Goal: Task Accomplishment & Management: Use online tool/utility

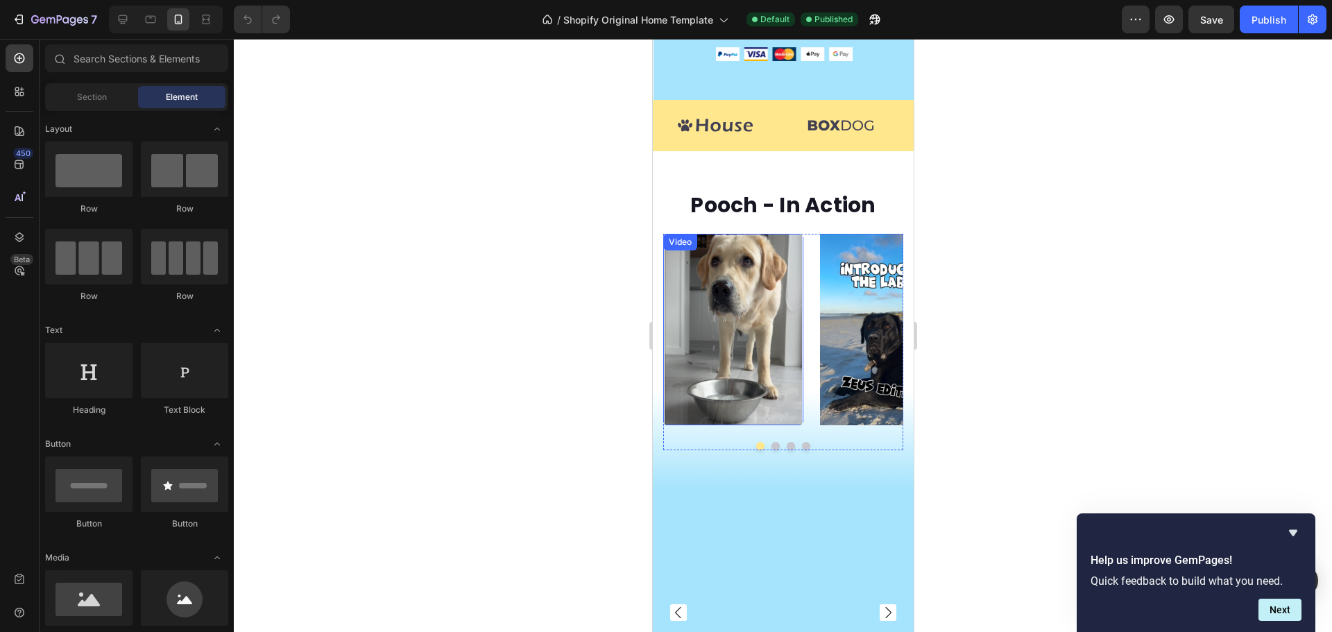
click at [785, 352] on video at bounding box center [733, 330] width 140 height 192
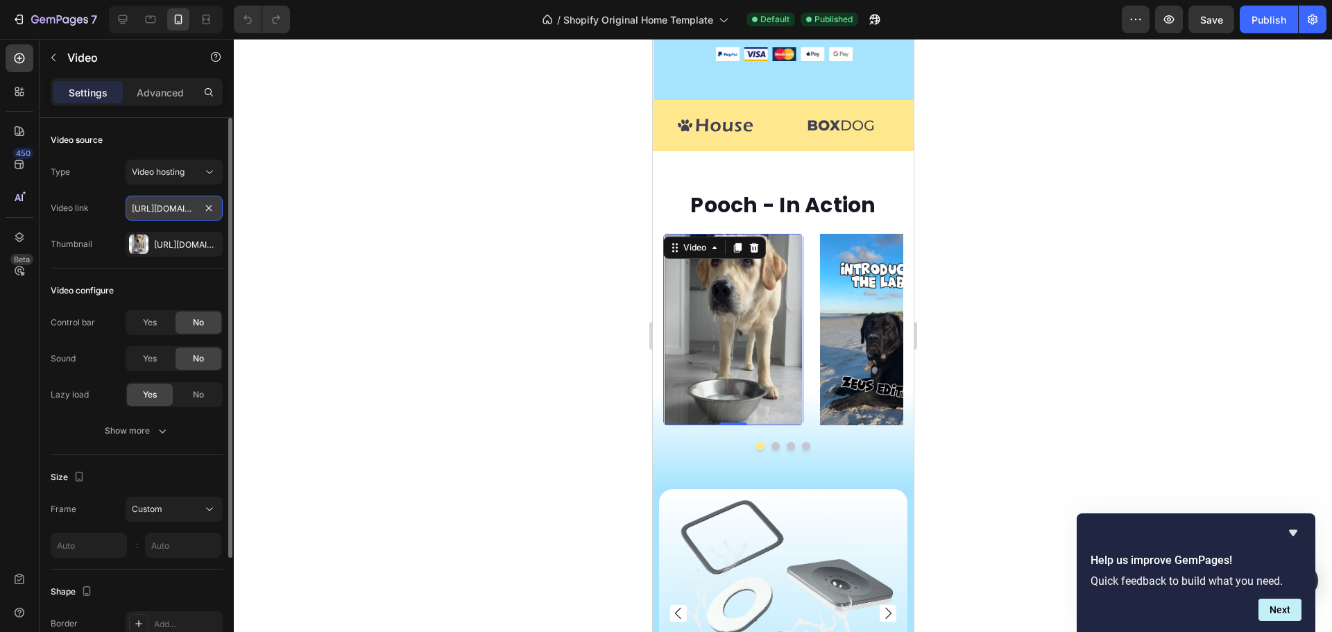
click at [176, 206] on input "[URL][DOMAIN_NAME]" at bounding box center [174, 208] width 97 height 25
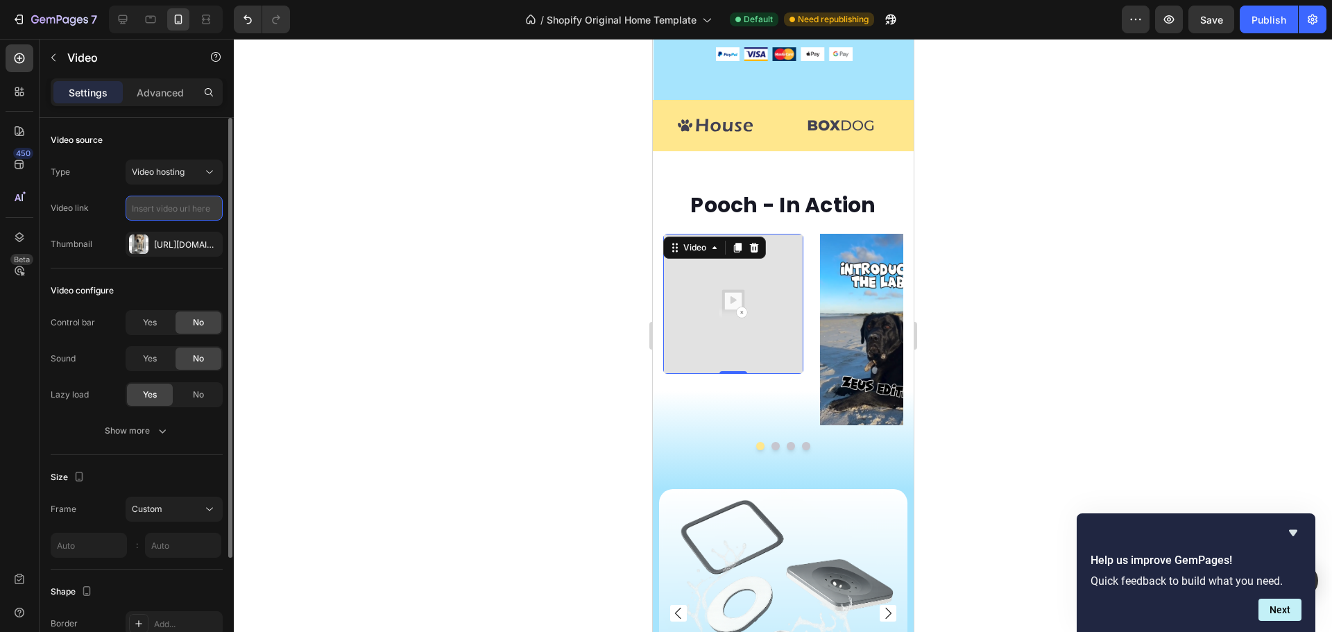
paste input "[URL][DOMAIN_NAME]"
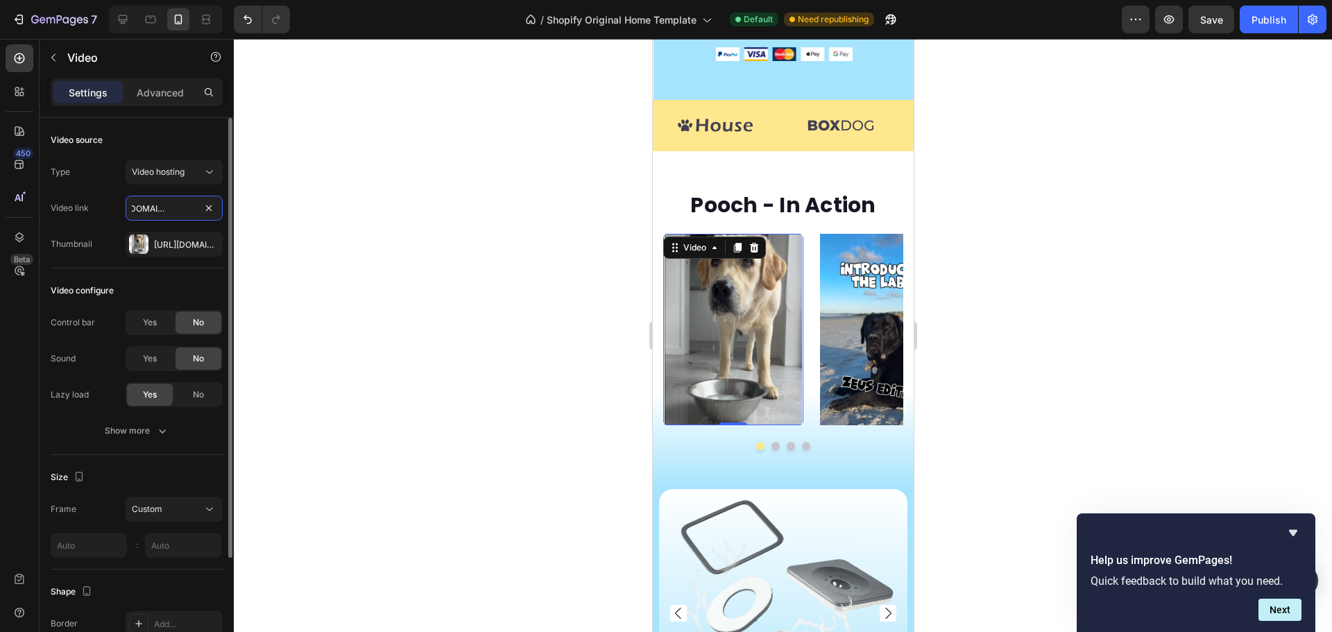
type input "[URL][DOMAIN_NAME]"
click at [103, 201] on div "Video link https://cdn.shopify.com/s/files/1/0667/7109/1567/files/gempages_5856…" at bounding box center [137, 208] width 172 height 25
click at [151, 430] on div "Show more" at bounding box center [137, 431] width 65 height 14
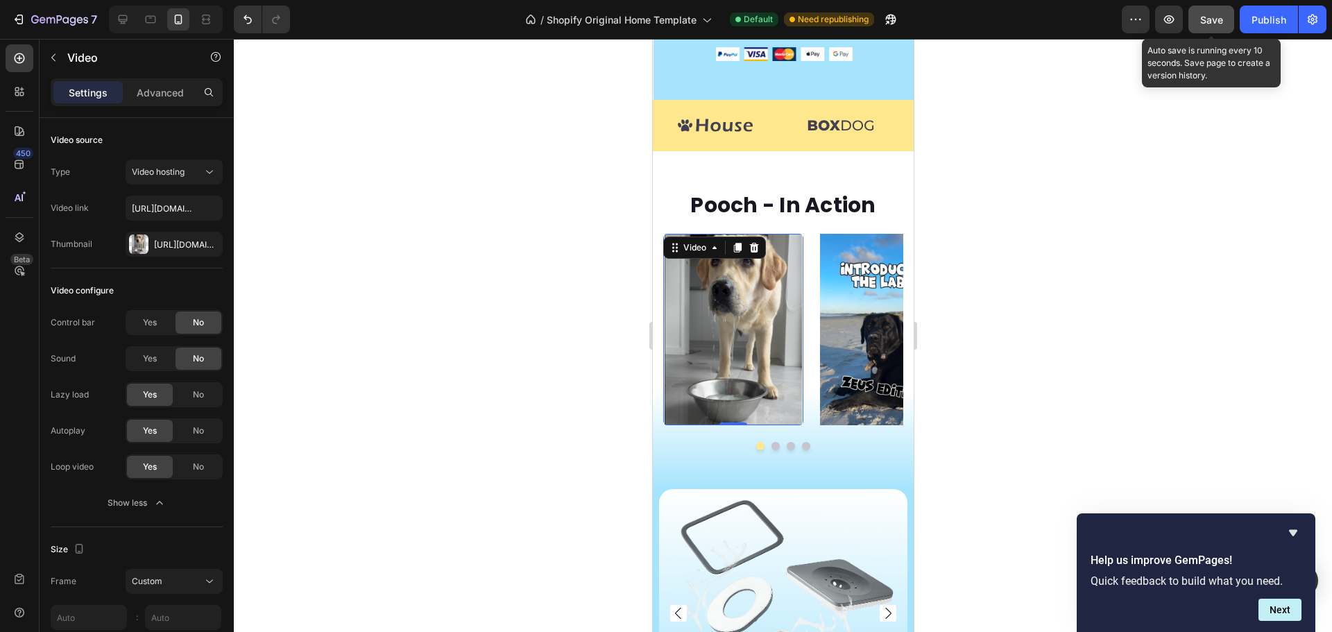
drag, startPoint x: 1198, startPoint y: 24, endPoint x: 1269, endPoint y: 21, distance: 70.9
click at [1198, 24] on button "Save" at bounding box center [1212, 20] width 46 height 28
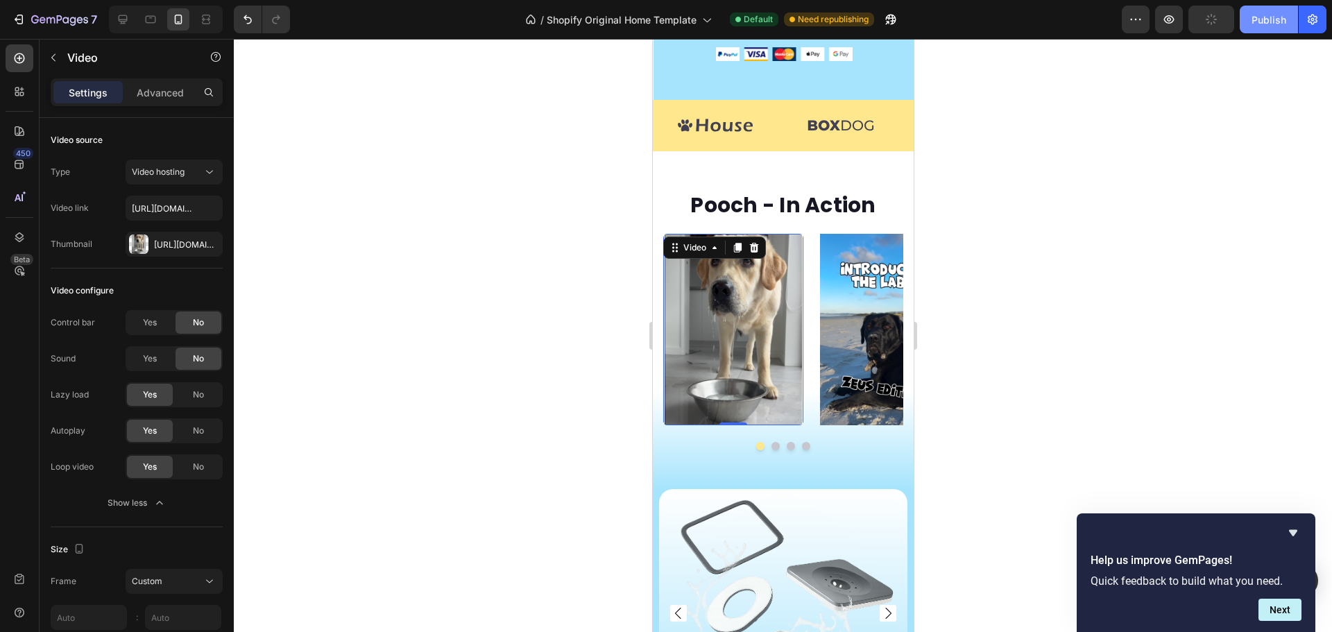
click at [1270, 21] on div "Publish" at bounding box center [1269, 19] width 35 height 15
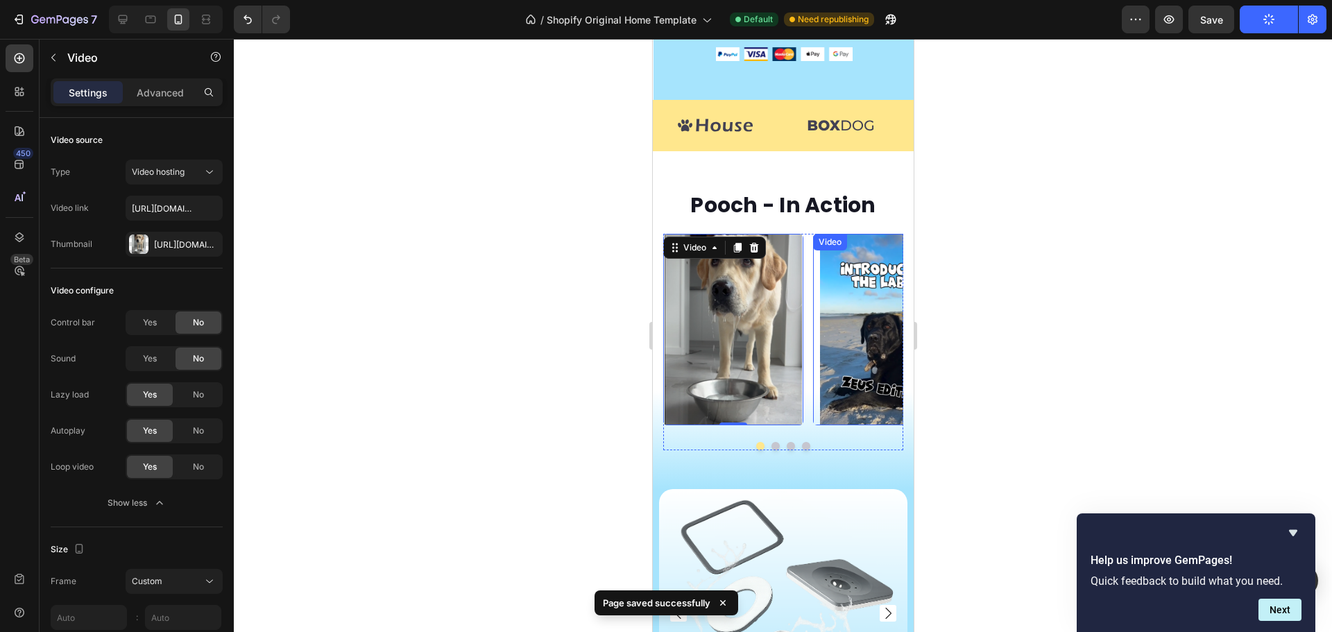
click at [857, 330] on video at bounding box center [883, 330] width 140 height 192
click at [724, 327] on video at bounding box center [733, 330] width 140 height 192
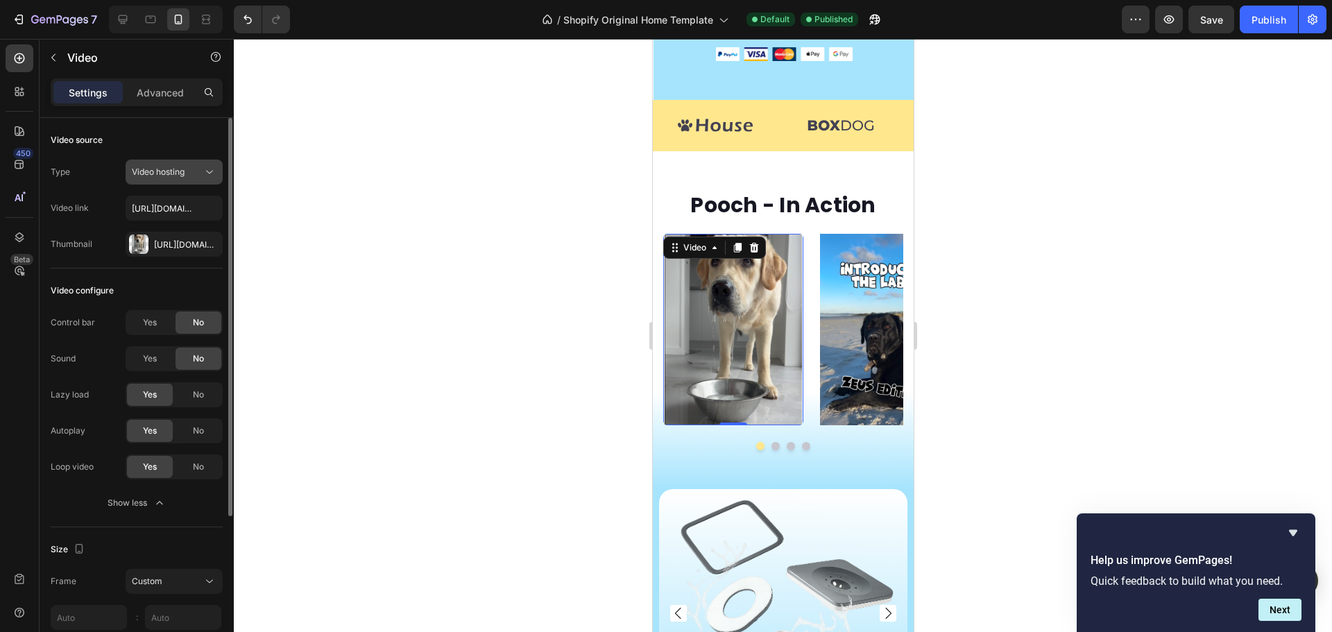
click at [163, 176] on span "Video hosting" at bounding box center [158, 172] width 53 height 10
click at [165, 174] on span "Video hosting" at bounding box center [158, 172] width 53 height 10
click at [167, 210] on input "[URL][DOMAIN_NAME]" at bounding box center [174, 208] width 97 height 25
click at [159, 251] on div "[URL][DOMAIN_NAME]" at bounding box center [174, 244] width 97 height 25
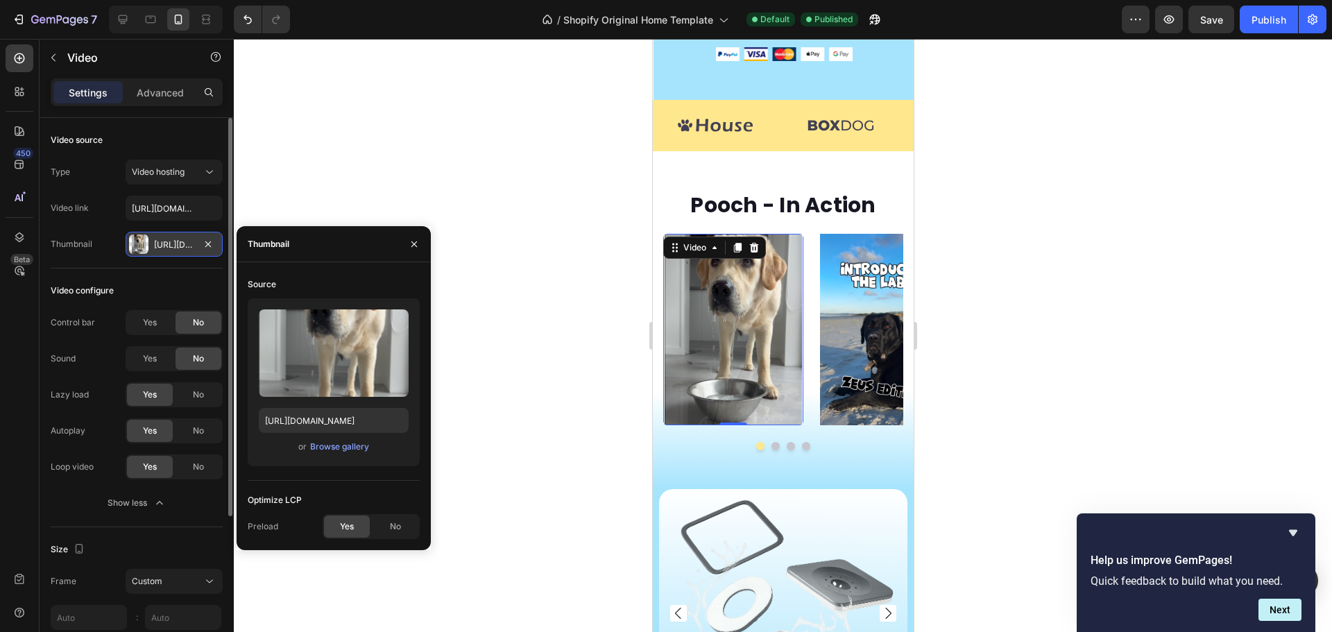
click at [159, 251] on div "[URL][DOMAIN_NAME]" at bounding box center [174, 244] width 97 height 25
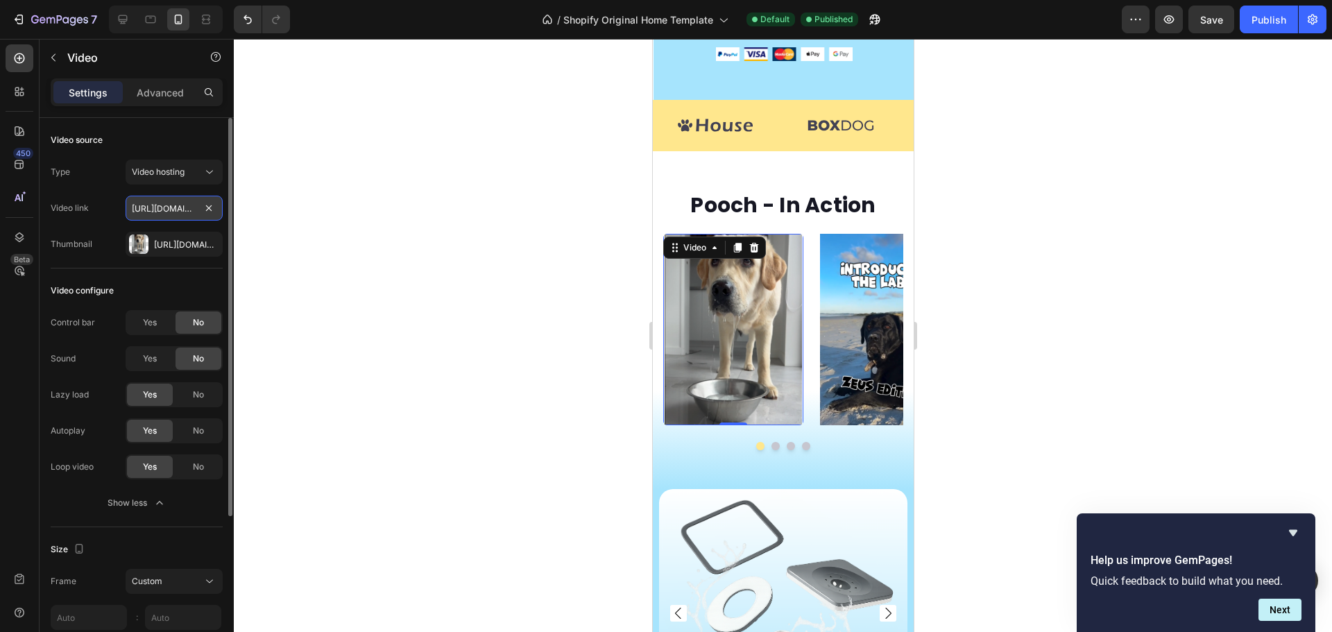
click at [168, 202] on input "[URL][DOMAIN_NAME]" at bounding box center [174, 208] width 97 height 25
paste input "videos/c/o/v/27e2ca09be5d40f8a3b4eb735deec90b.mov"
type input "[URL][DOMAIN_NAME]"
click at [116, 186] on div "Type Video hosting Video link https://cdn.shopify.com/videos/c/o/v/27e2ca09be5d…" at bounding box center [137, 208] width 172 height 97
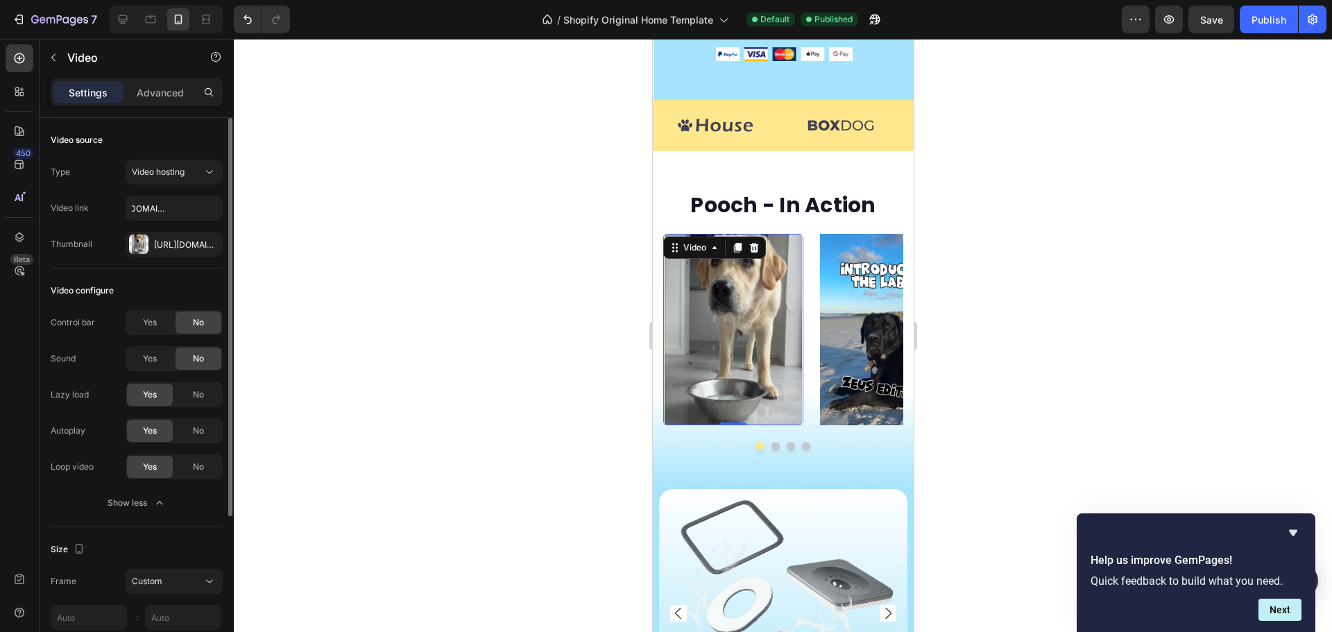
scroll to position [0, 0]
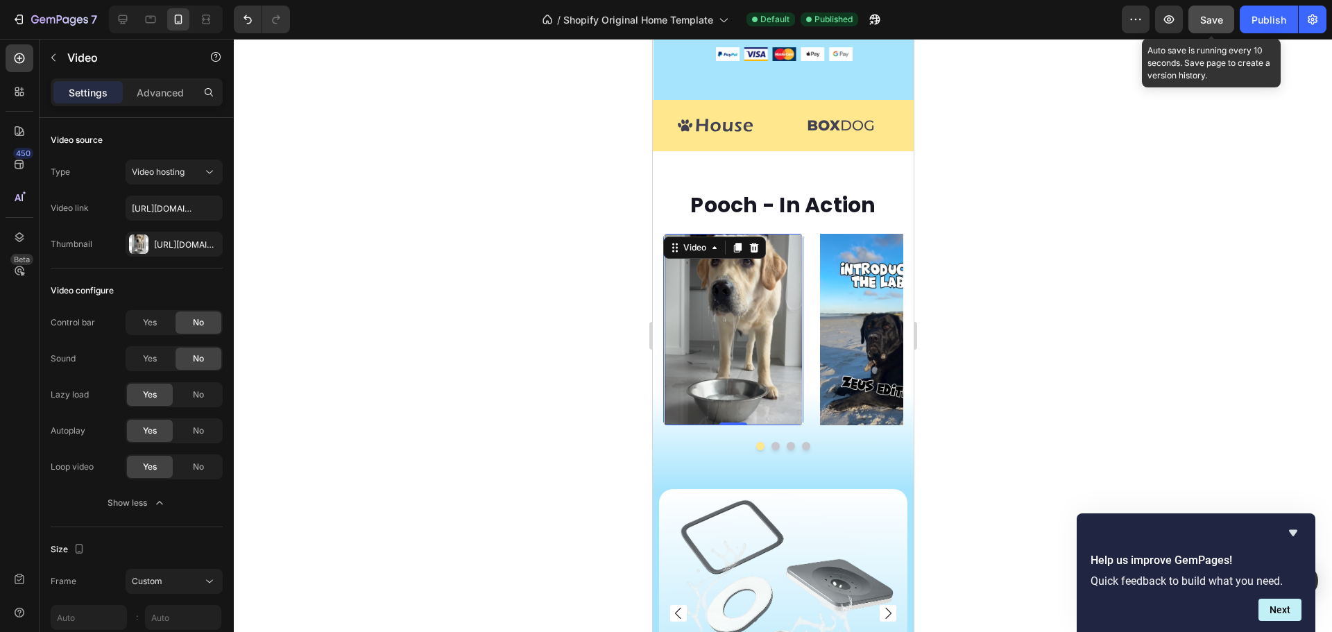
click at [1227, 19] on button "Save" at bounding box center [1212, 20] width 46 height 28
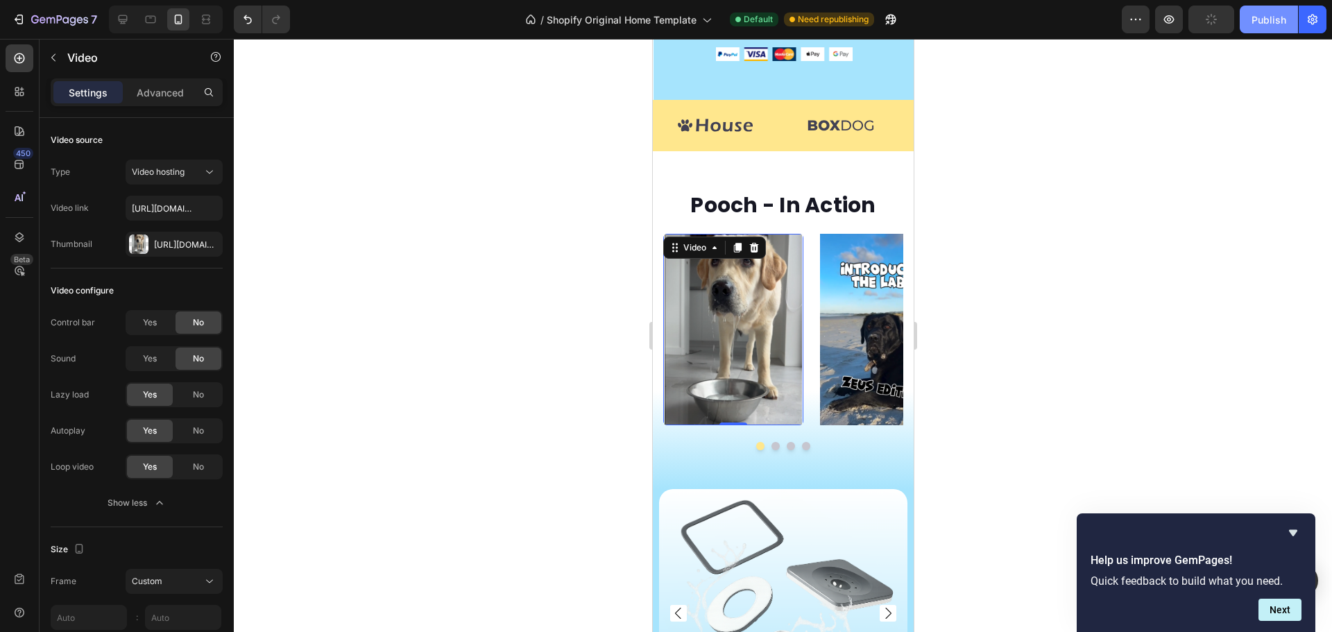
click at [1260, 22] on div "Publish" at bounding box center [1269, 19] width 35 height 15
click at [1294, 529] on icon "Hide survey" at bounding box center [1293, 533] width 17 height 17
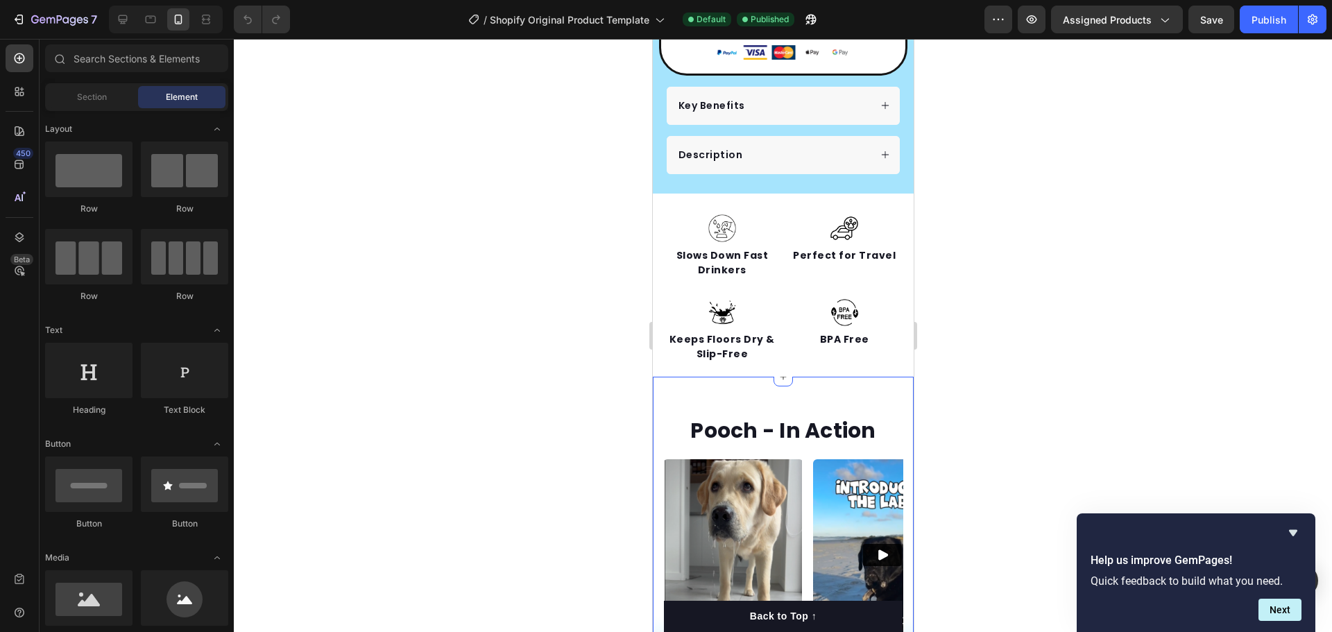
scroll to position [1388, 0]
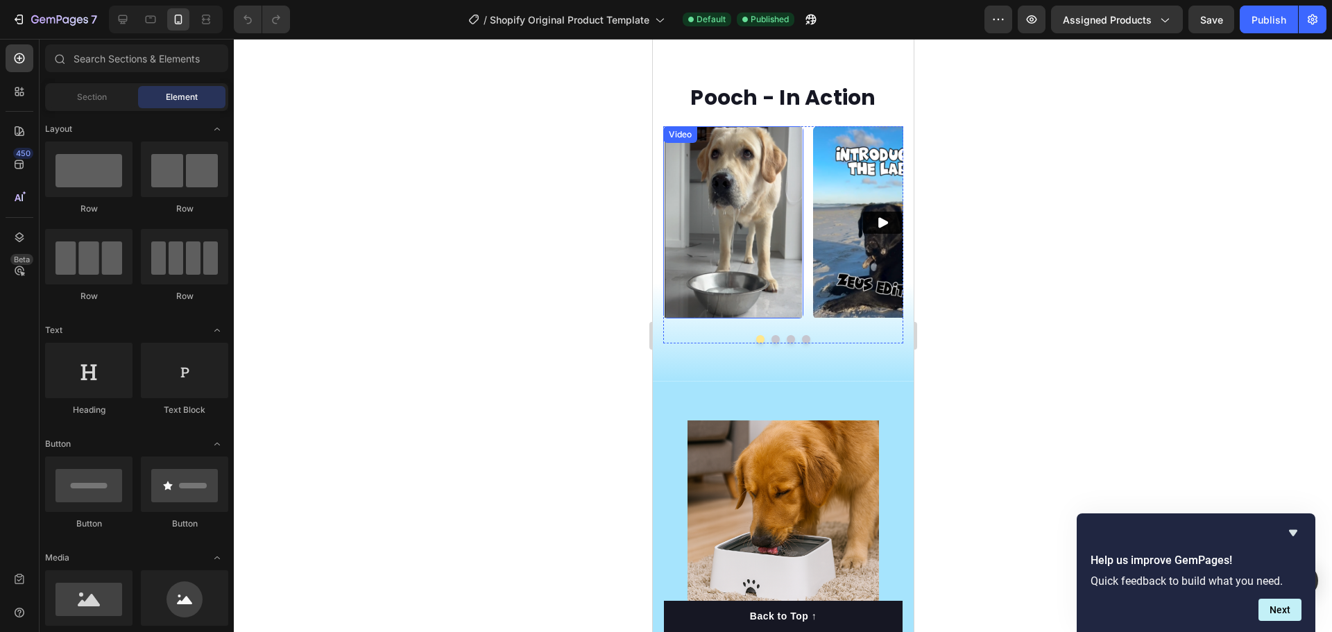
click at [736, 214] on video at bounding box center [733, 222] width 140 height 192
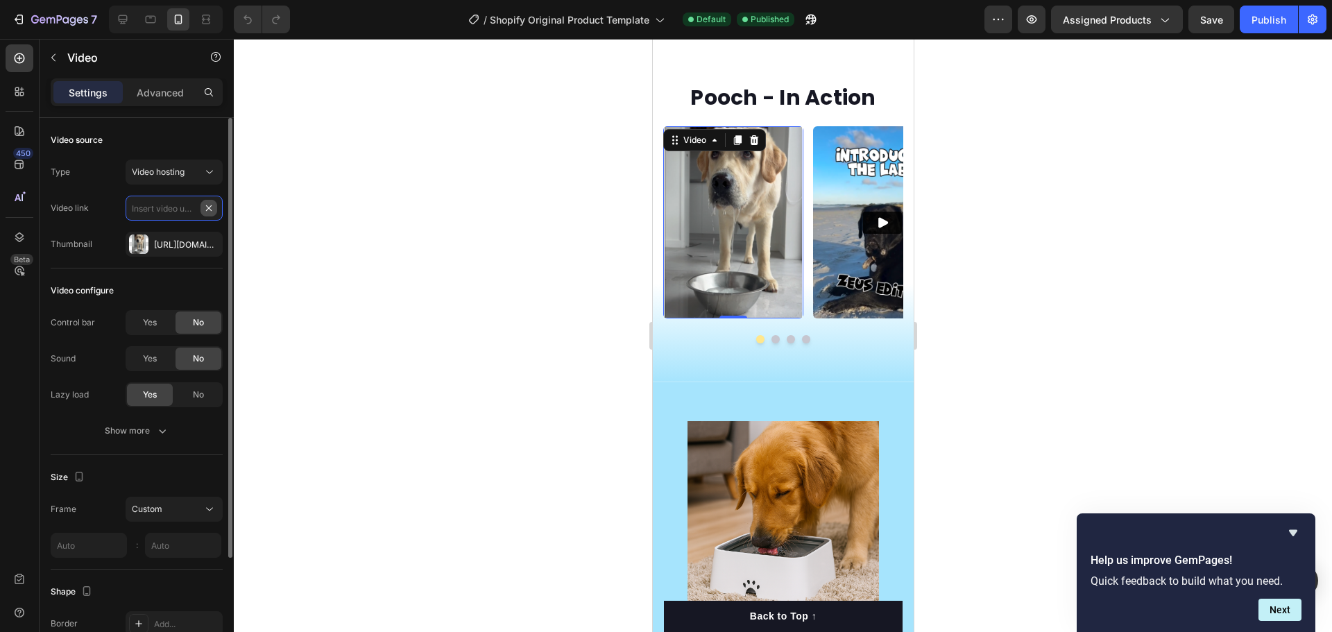
scroll to position [0, 0]
paste input "[URL][DOMAIN_NAME]"
type input "[URL][DOMAIN_NAME]"
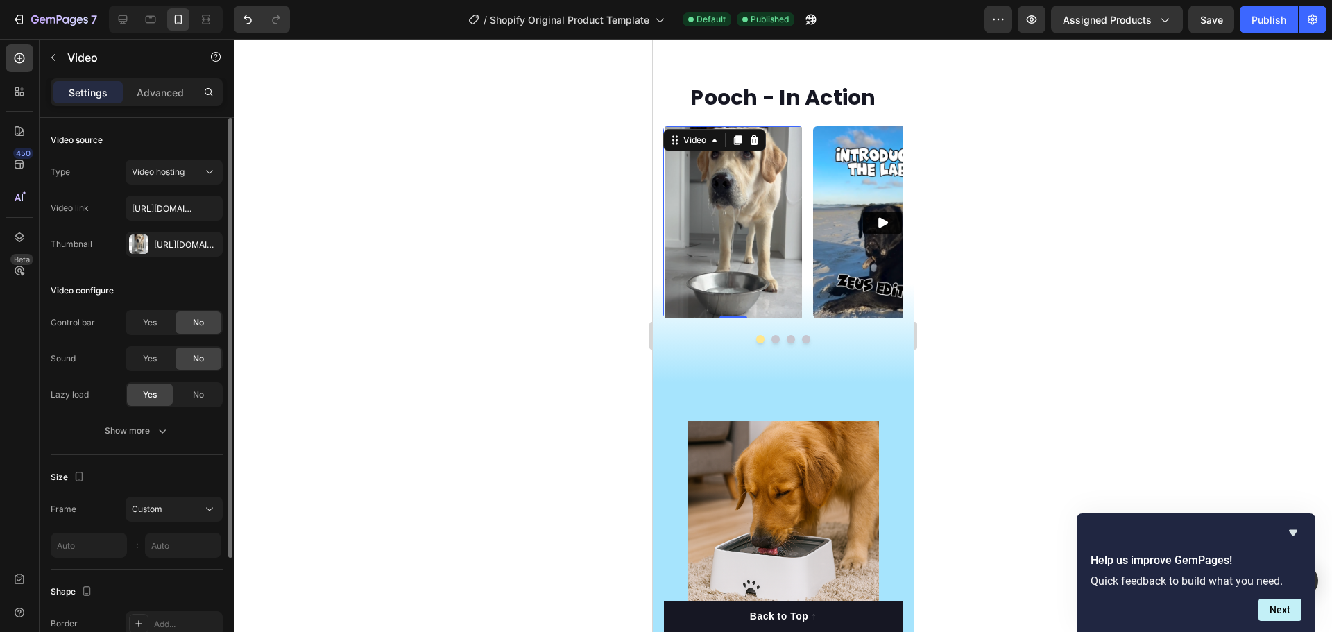
click at [110, 193] on div "Type Video hosting Video link [URL][DOMAIN_NAME] Thumbnail [URL][DOMAIN_NAME]" at bounding box center [137, 208] width 172 height 97
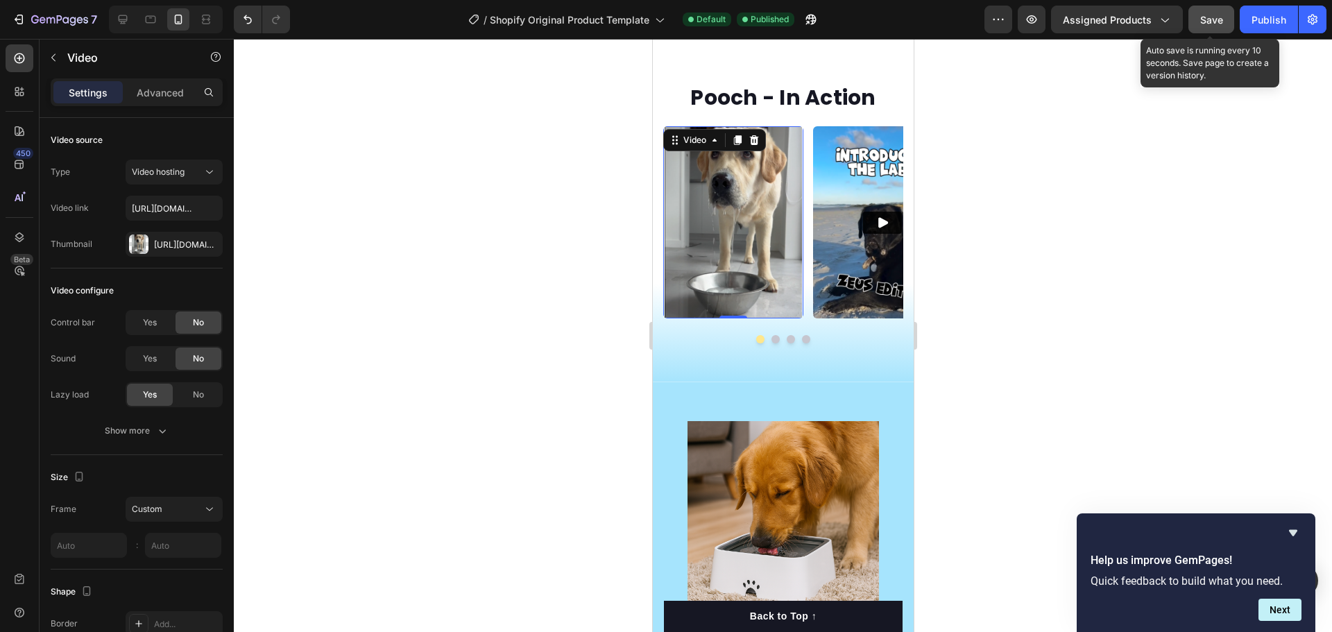
click at [1196, 22] on button "Save" at bounding box center [1212, 20] width 46 height 28
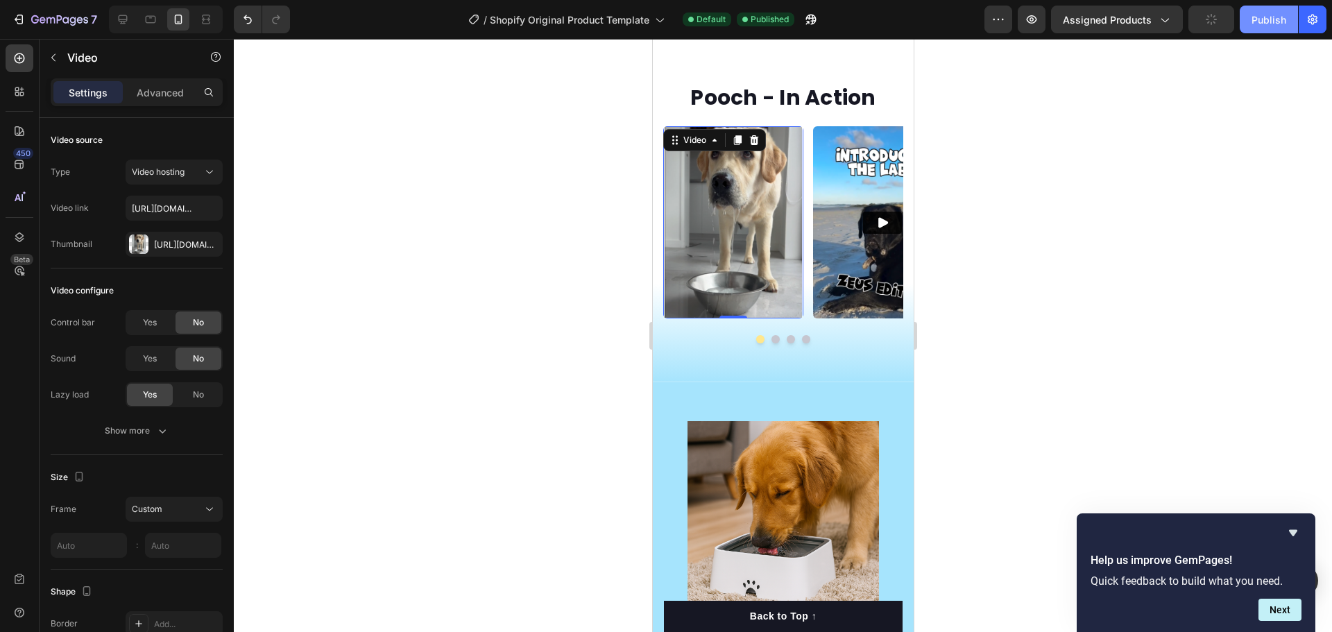
click at [1275, 13] on div "Publish" at bounding box center [1269, 19] width 35 height 15
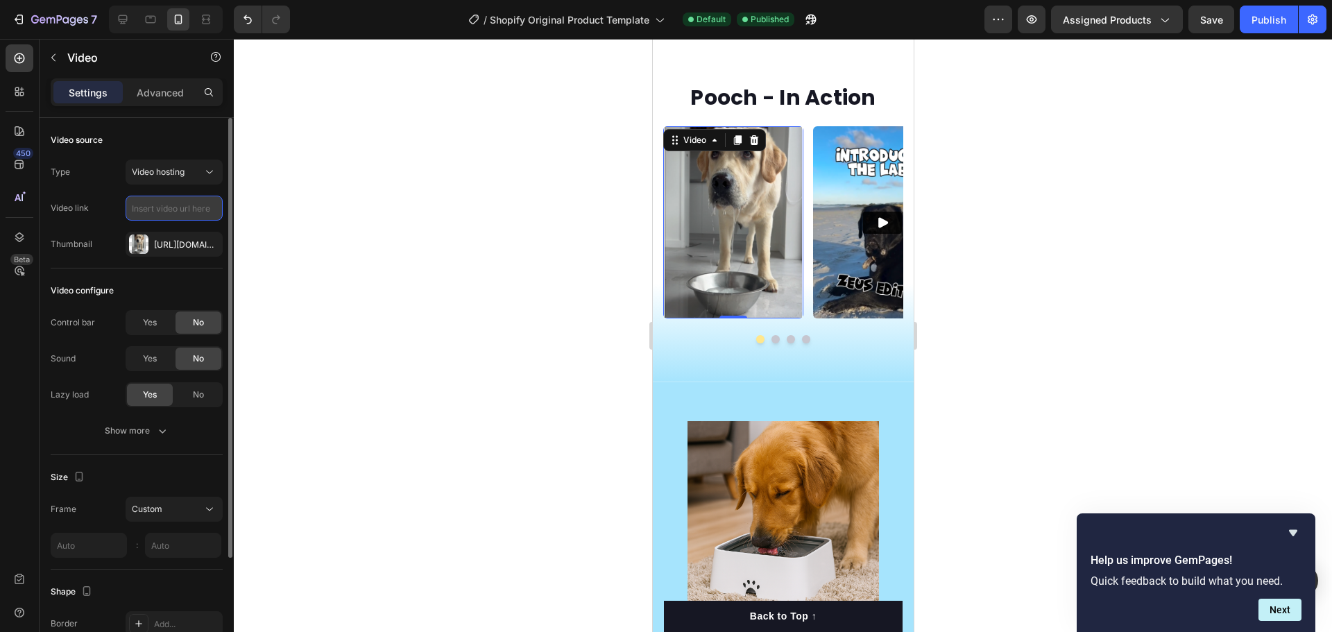
click at [167, 209] on input "text" at bounding box center [174, 208] width 97 height 25
paste input "[URL][DOMAIN_NAME]"
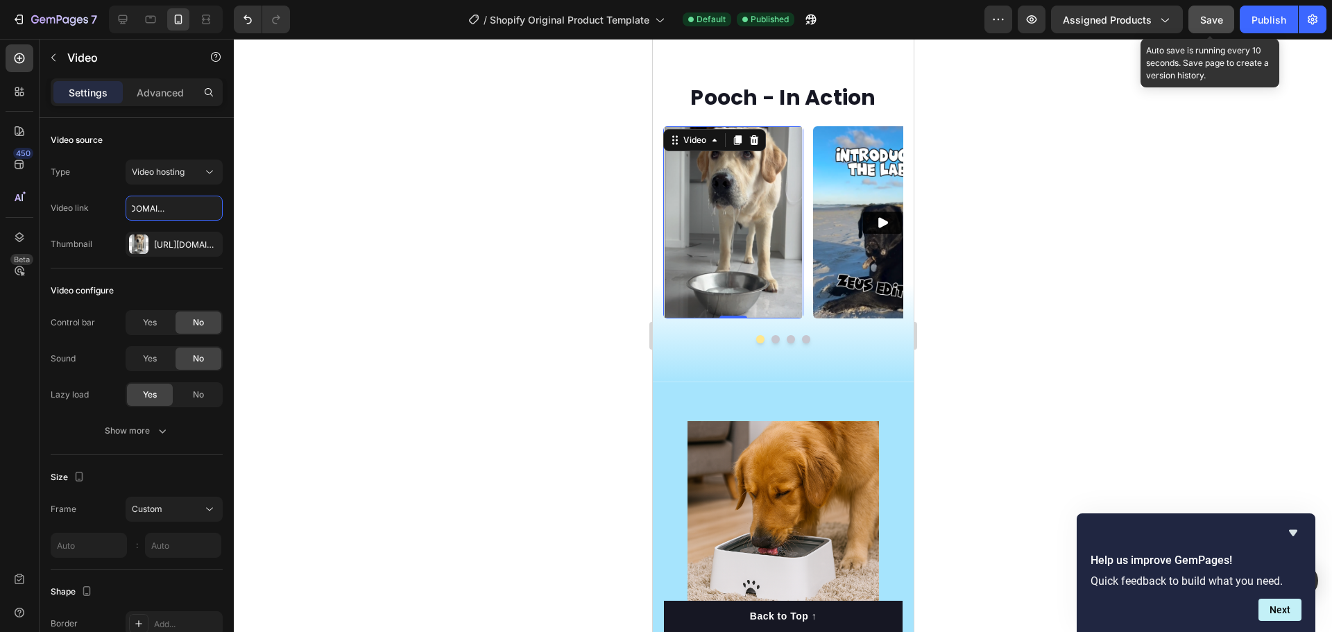
type input "[URL][DOMAIN_NAME]"
click at [1214, 9] on button "Save" at bounding box center [1212, 20] width 46 height 28
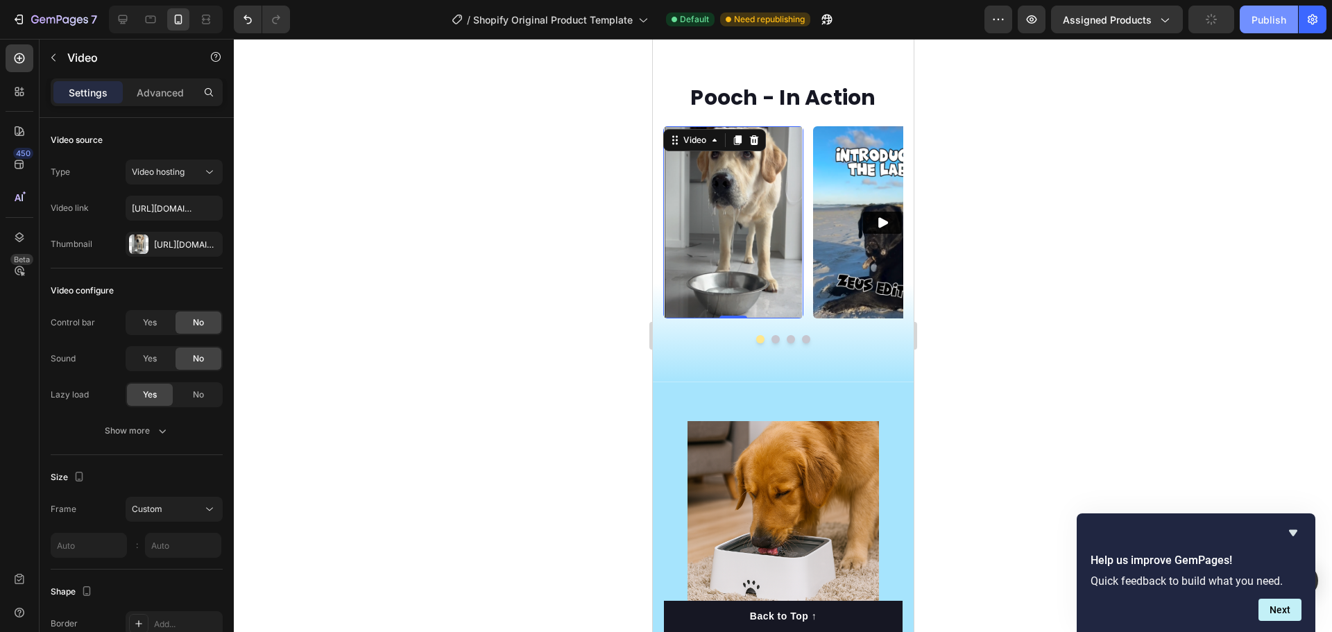
click at [1269, 17] on div "Publish" at bounding box center [1269, 19] width 35 height 15
